Goal: Information Seeking & Learning: Learn about a topic

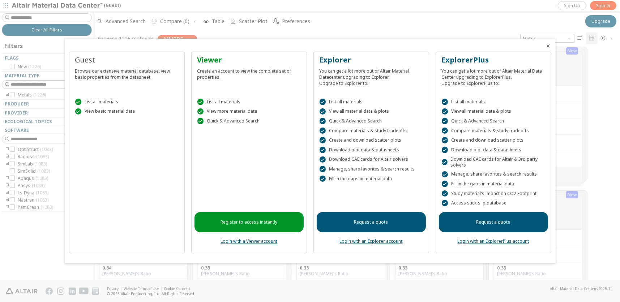
scroll to position [229, 521]
click at [125, 139] on div "Guest Browse our extensive material database, view basic properties from the da…" at bounding box center [127, 153] width 116 height 202
click at [550, 46] on icon "Close" at bounding box center [549, 46] width 6 height 6
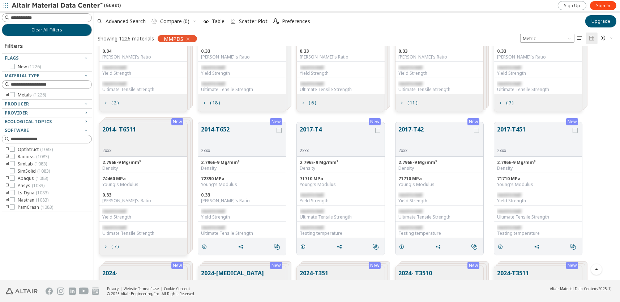
scroll to position [0, 0]
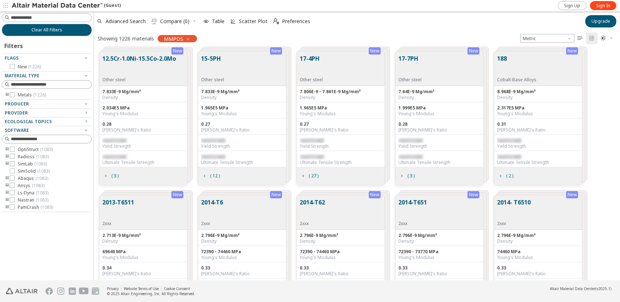
click at [605, 38] on icon "" at bounding box center [604, 38] width 6 height 6
click at [570, 72] on span "Dark" at bounding box center [584, 74] width 58 height 12
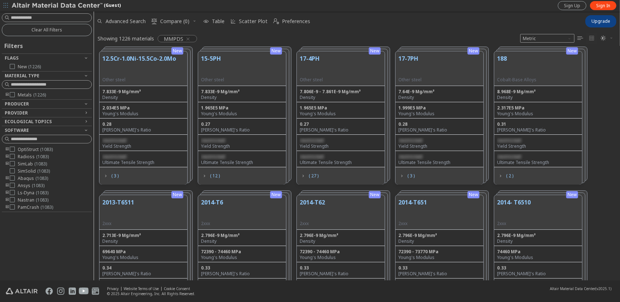
click at [608, 36] on span "" at bounding box center [607, 39] width 16 height 12
click at [593, 59] on span "Light Blue" at bounding box center [584, 62] width 58 height 12
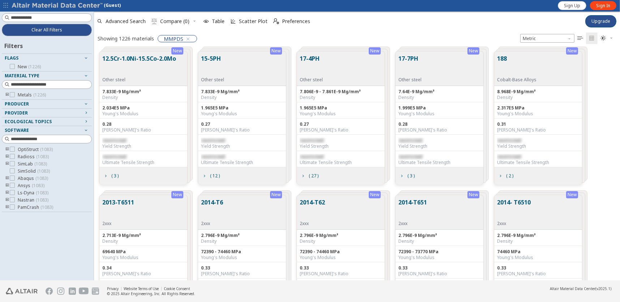
click at [602, 38] on icon "" at bounding box center [604, 38] width 6 height 6
click at [593, 51] on span "Light" at bounding box center [584, 50] width 58 height 12
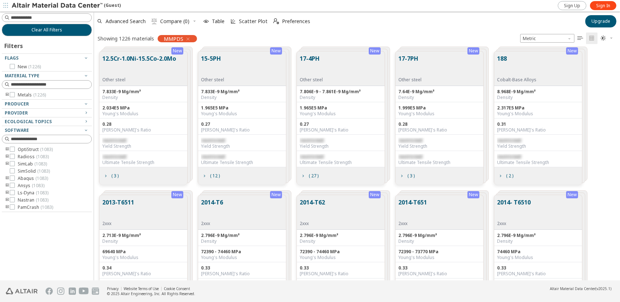
click at [607, 41] on span "" at bounding box center [607, 39] width 16 height 12
click at [596, 59] on span "Light Blue" at bounding box center [584, 62] width 58 height 12
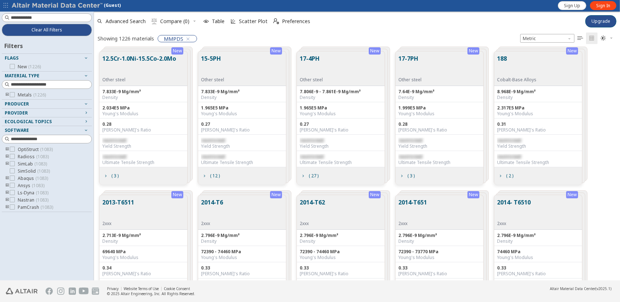
click at [604, 38] on icon "" at bounding box center [604, 38] width 6 height 6
click at [581, 50] on span "Light" at bounding box center [584, 50] width 58 height 12
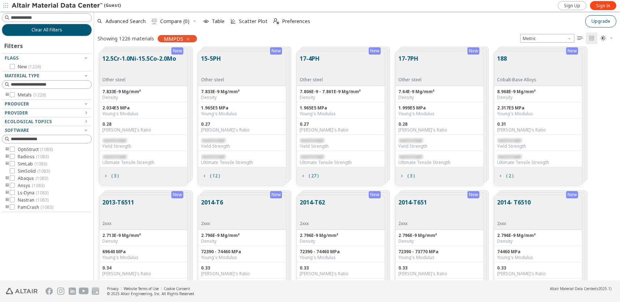
click at [609, 25] on button "Upgrade" at bounding box center [600, 21] width 31 height 12
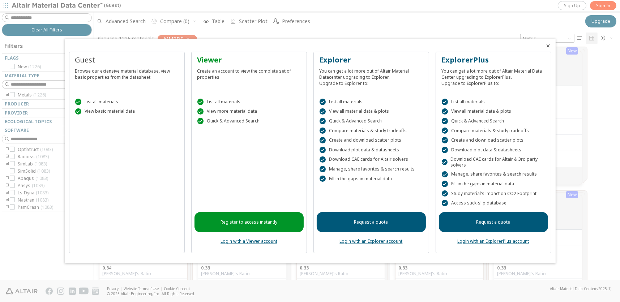
click at [546, 47] on icon "Close" at bounding box center [549, 46] width 6 height 6
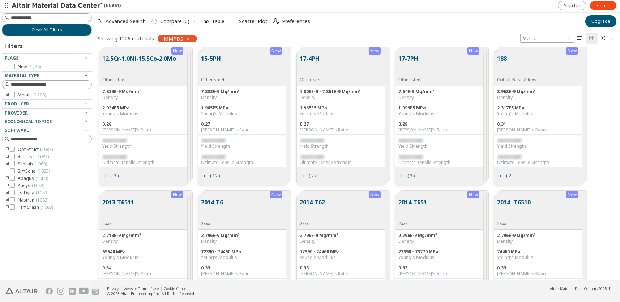
click at [6, 7] on icon "button" at bounding box center [6, 5] width 4 height 4
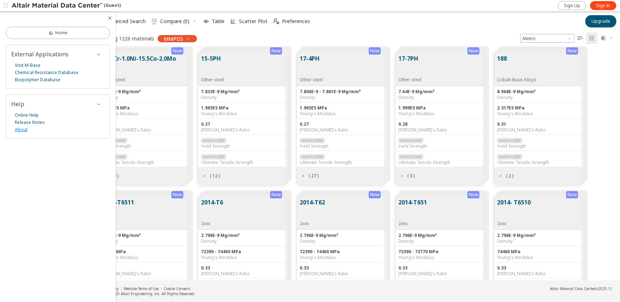
click at [21, 128] on link "About" at bounding box center [21, 129] width 13 height 7
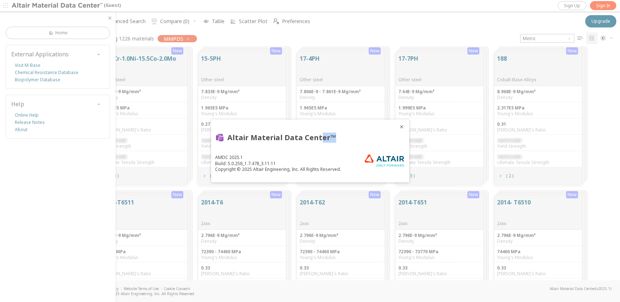
drag, startPoint x: 361, startPoint y: 131, endPoint x: 319, endPoint y: 133, distance: 42.0
click at [319, 133] on div "Altair Material Data Center™ AMDC 2025.1 Build: 5.0.258_1.7.478_3.11.11 Copyrig…" at bounding box center [310, 155] width 198 height 54
click at [360, 129] on div "Altair Material Data Center™ AMDC 2025.1 Build: 5.0.258_1.7.478_3.11.11 Copyrig…" at bounding box center [310, 155] width 198 height 54
click at [402, 128] on icon "Close" at bounding box center [402, 127] width 6 height 6
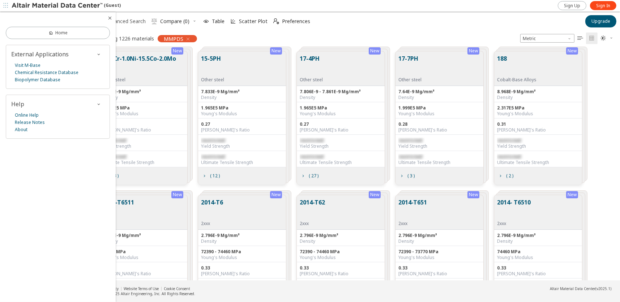
click at [109, 19] on icon "button" at bounding box center [110, 18] width 6 height 6
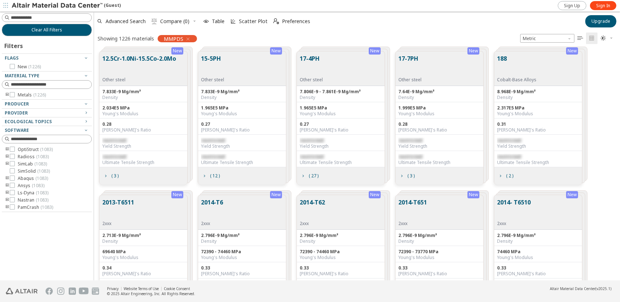
click at [3, 3] on span "button" at bounding box center [5, 6] width 7 height 12
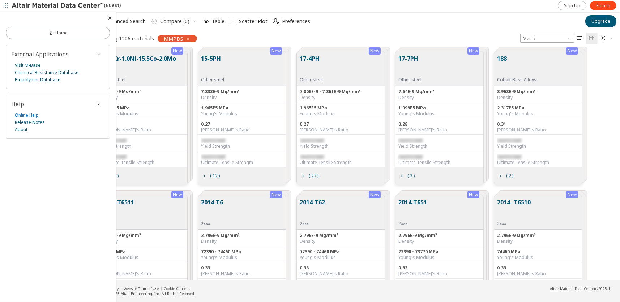
click at [21, 115] on link "Online Help" at bounding box center [27, 115] width 24 height 7
click at [110, 16] on icon "button" at bounding box center [110, 18] width 6 height 6
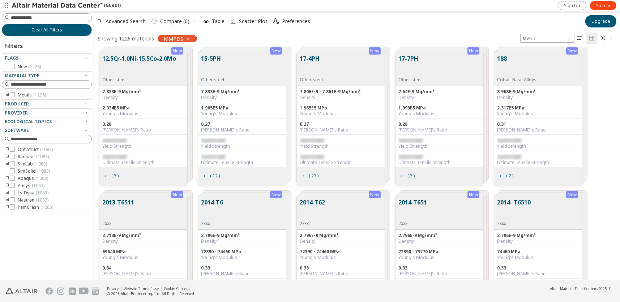
click at [604, 37] on icon "" at bounding box center [604, 38] width 6 height 6
click at [574, 70] on span "Dark" at bounding box center [584, 74] width 58 height 12
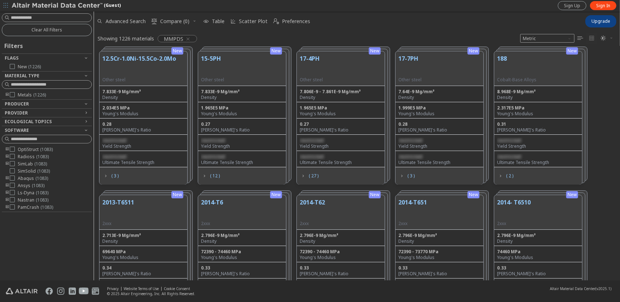
click at [604, 35] on icon "" at bounding box center [604, 38] width 6 height 6
click at [594, 50] on span "Light" at bounding box center [584, 50] width 58 height 12
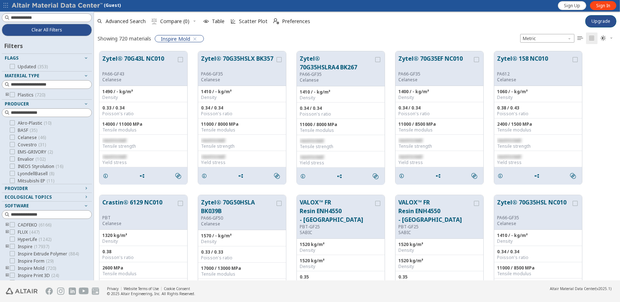
scroll to position [229, 521]
click at [212, 20] on span "Table" at bounding box center [218, 21] width 13 height 5
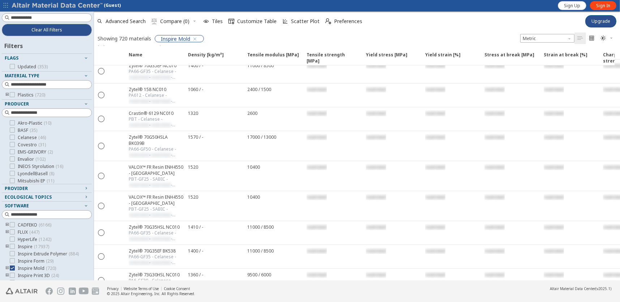
scroll to position [0, 0]
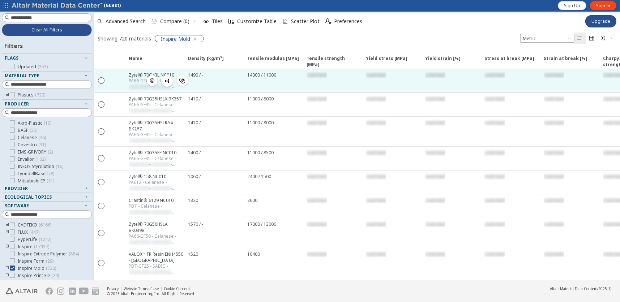
click at [183, 81] on icon "" at bounding box center [182, 81] width 6 height 6
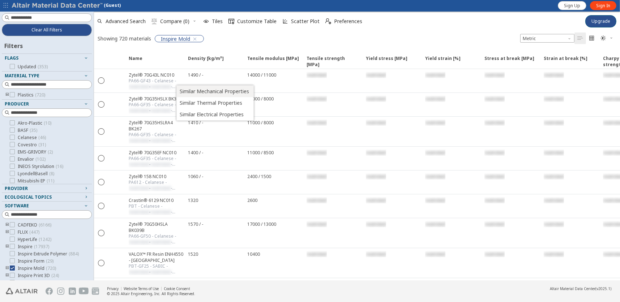
click at [187, 91] on span "Similar Mechanical Properties" at bounding box center [214, 92] width 69 height 12
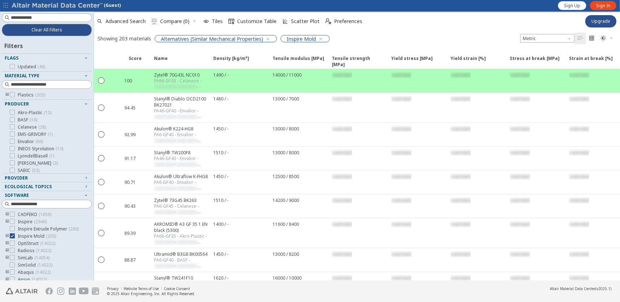
click at [606, 37] on icon "" at bounding box center [604, 38] width 6 height 6
click at [568, 70] on span "Dark" at bounding box center [584, 74] width 58 height 12
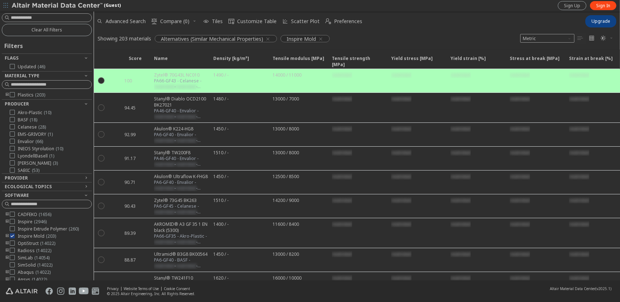
click at [604, 35] on icon "" at bounding box center [604, 38] width 6 height 6
click at [589, 62] on span "Light Blue" at bounding box center [584, 62] width 58 height 12
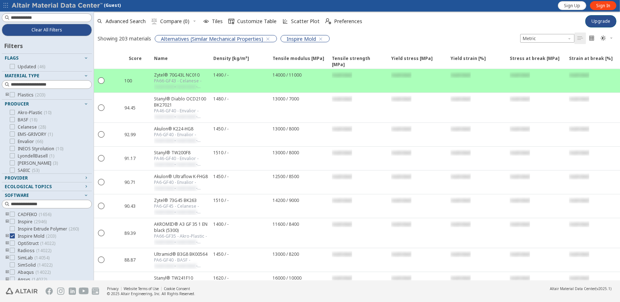
click at [612, 39] on icon "button" at bounding box center [611, 38] width 4 height 4
click at [577, 47] on span "Light" at bounding box center [584, 50] width 58 height 12
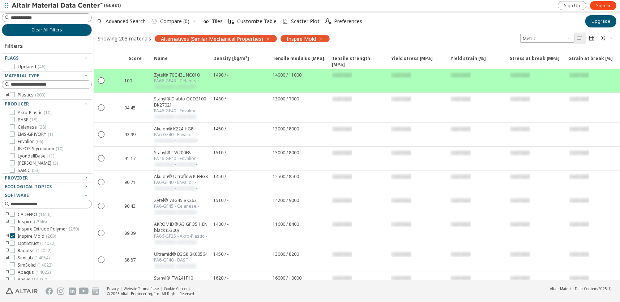
click at [607, 37] on span "" at bounding box center [607, 39] width 16 height 12
click at [463, 21] on div "Advanced Search  Compare (0) Tiles  Customize Table Scatter Plot  Preferences" at bounding box center [337, 21] width 487 height 16
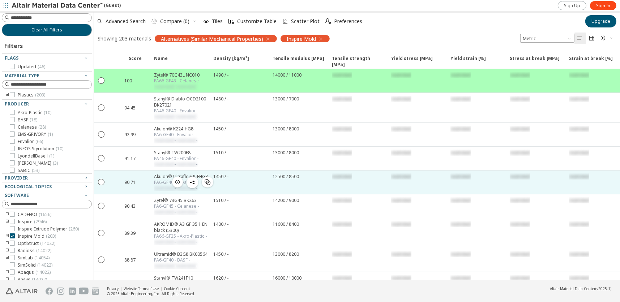
click at [176, 181] on icon "button" at bounding box center [178, 182] width 6 height 6
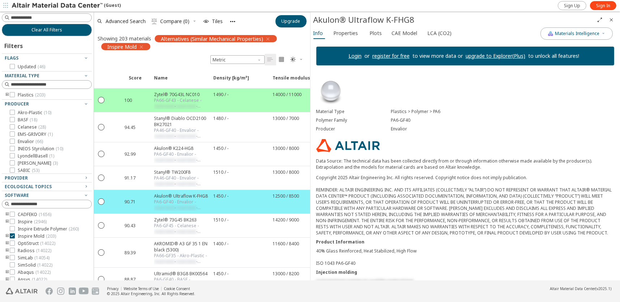
click at [391, 56] on link "register for free" at bounding box center [390, 55] width 37 height 7
